Goal: Information Seeking & Learning: Learn about a topic

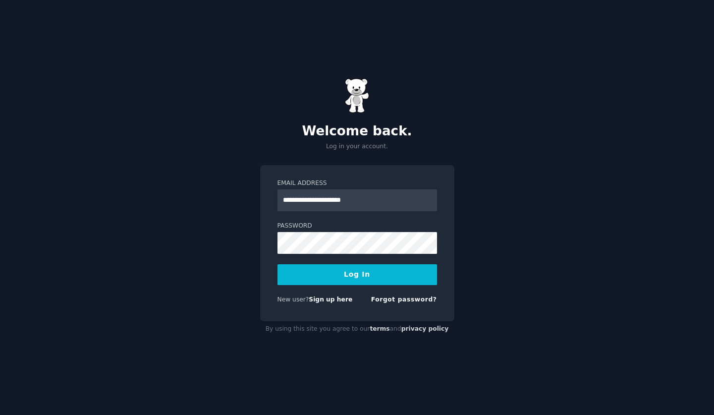
type input "**********"
click at [357, 274] on button "Log In" at bounding box center [358, 274] width 160 height 21
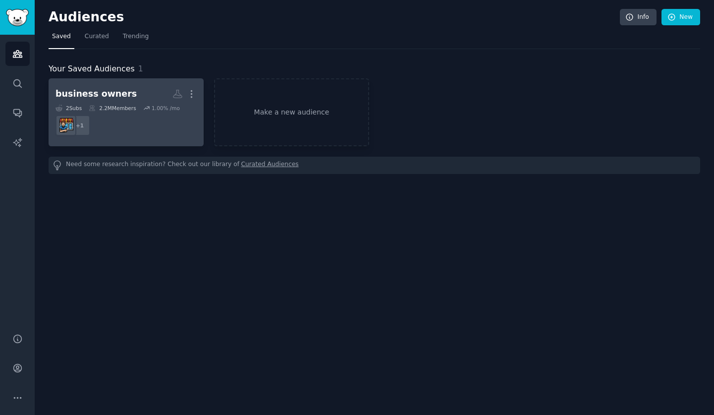
click at [111, 126] on dd "+ 1" at bounding box center [126, 126] width 141 height 28
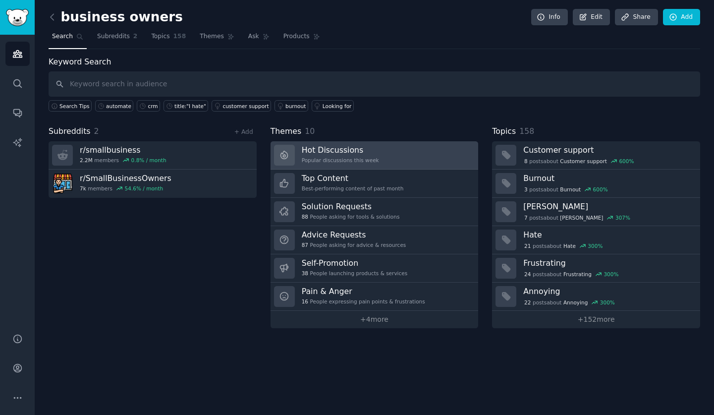
click at [307, 149] on h3 "Hot Discussions" at bounding box center [340, 150] width 77 height 10
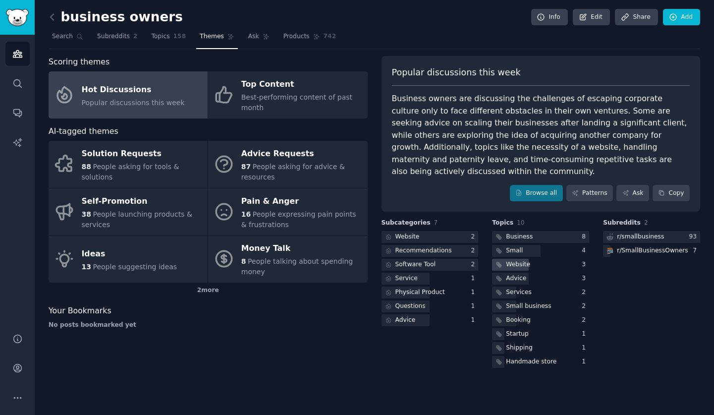
click at [518, 260] on div "Website" at bounding box center [518, 264] width 24 height 9
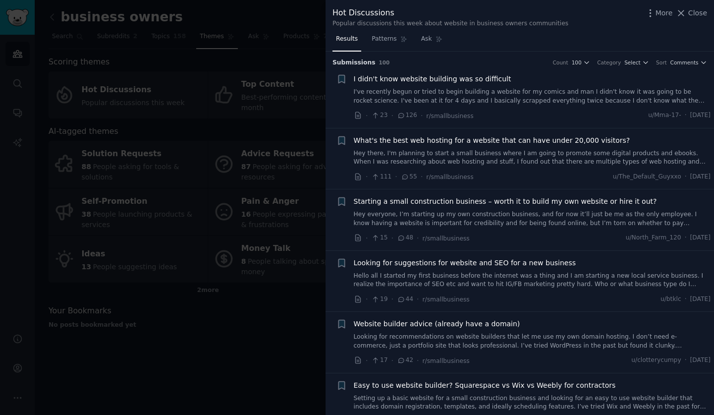
click at [418, 211] on link "Hey everyone, I’m starting up my own construction business, and for now it’ll j…" at bounding box center [532, 218] width 357 height 17
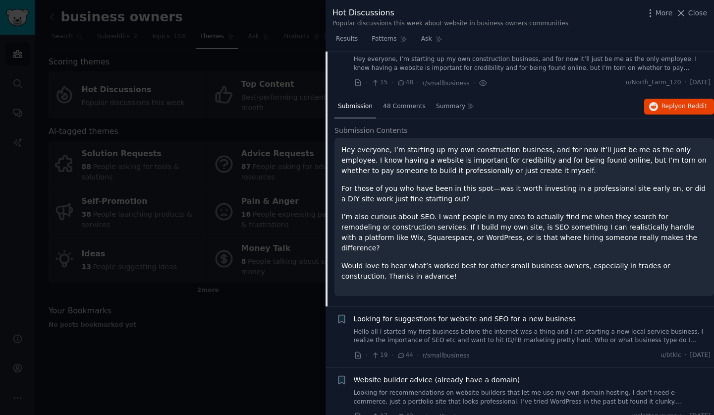
scroll to position [158, 0]
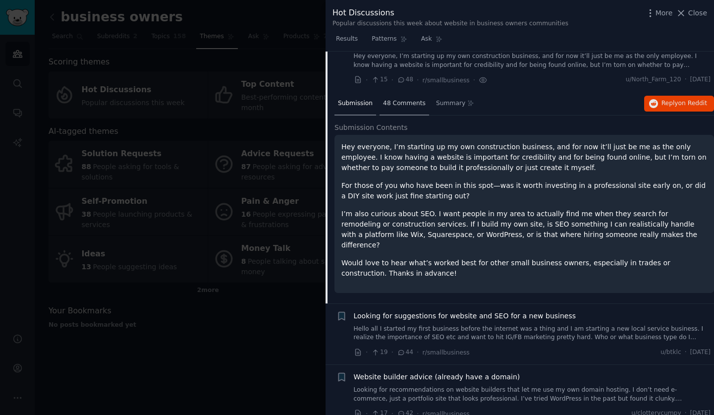
click at [409, 101] on span "48 Comments" at bounding box center [404, 103] width 43 height 9
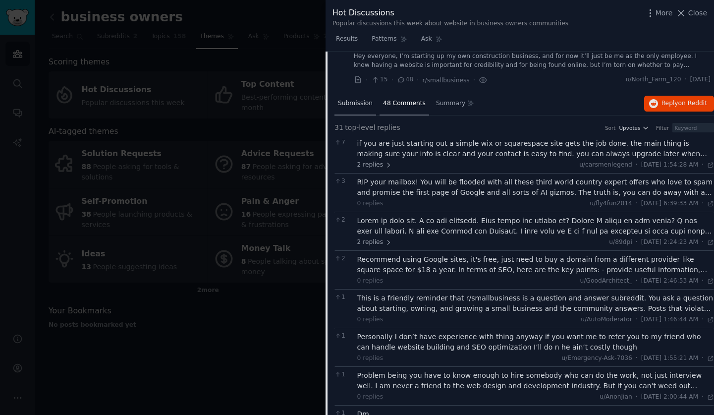
click at [362, 102] on span "Submission" at bounding box center [355, 103] width 35 height 9
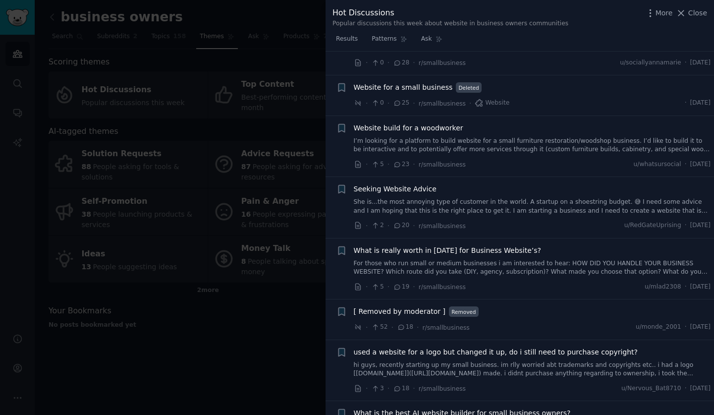
scroll to position [816, 0]
click at [435, 197] on link "She is...the most annoying type of customer in the world. A startup on a shoest…" at bounding box center [532, 205] width 357 height 17
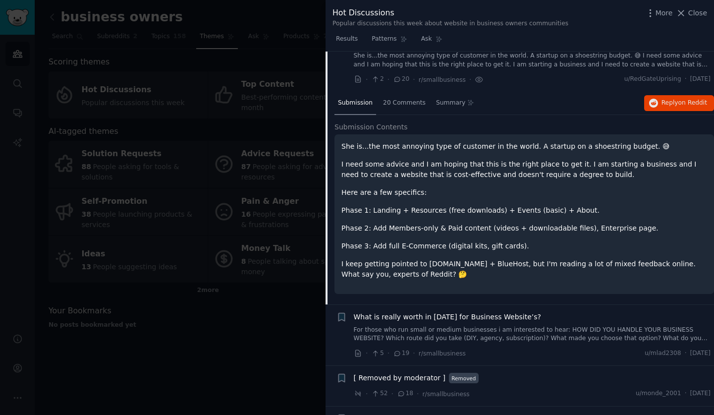
scroll to position [752, 0]
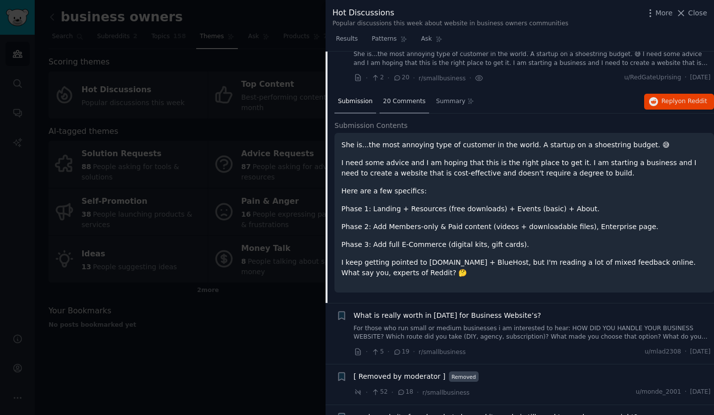
click at [407, 97] on span "20 Comments" at bounding box center [404, 101] width 43 height 9
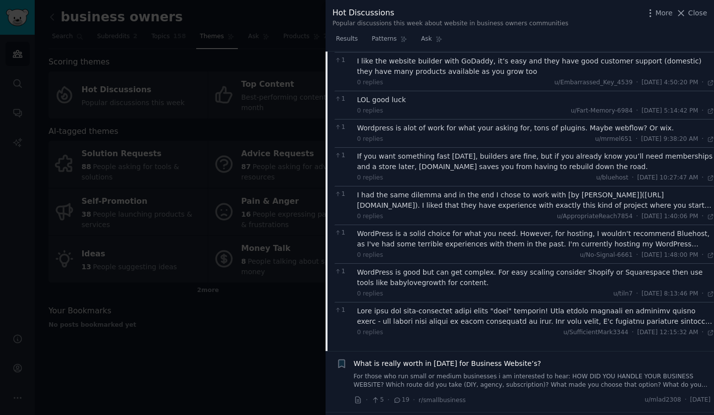
scroll to position [1190, 0]
